Goal: Use online tool/utility: Use online tool/utility

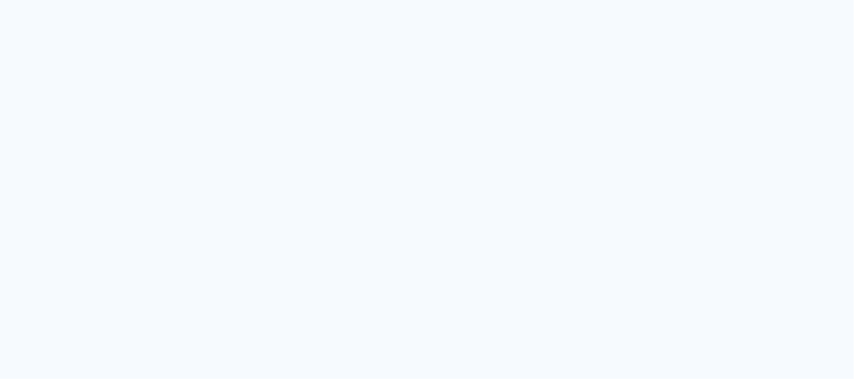
click at [545, 137] on quentale-app at bounding box center [427, 189] width 854 height 379
click at [388, 113] on quentale-app at bounding box center [427, 189] width 854 height 379
drag, startPoint x: 561, startPoint y: 99, endPoint x: 528, endPoint y: 89, distance: 34.7
click at [562, 100] on quentale-app at bounding box center [427, 189] width 854 height 379
